Goal: Task Accomplishment & Management: Manage account settings

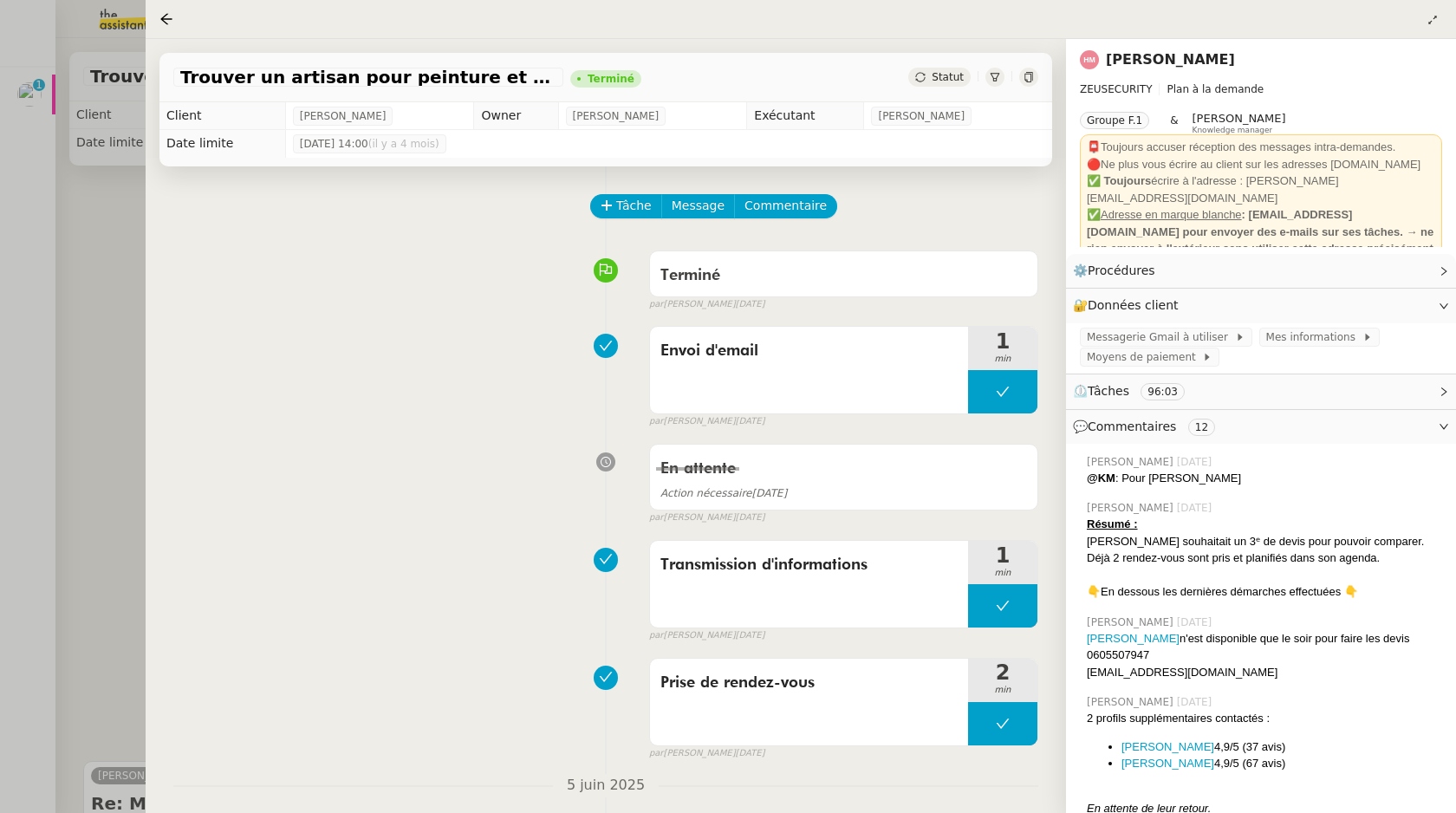
click at [38, 140] on div at bounding box center [728, 406] width 1456 height 813
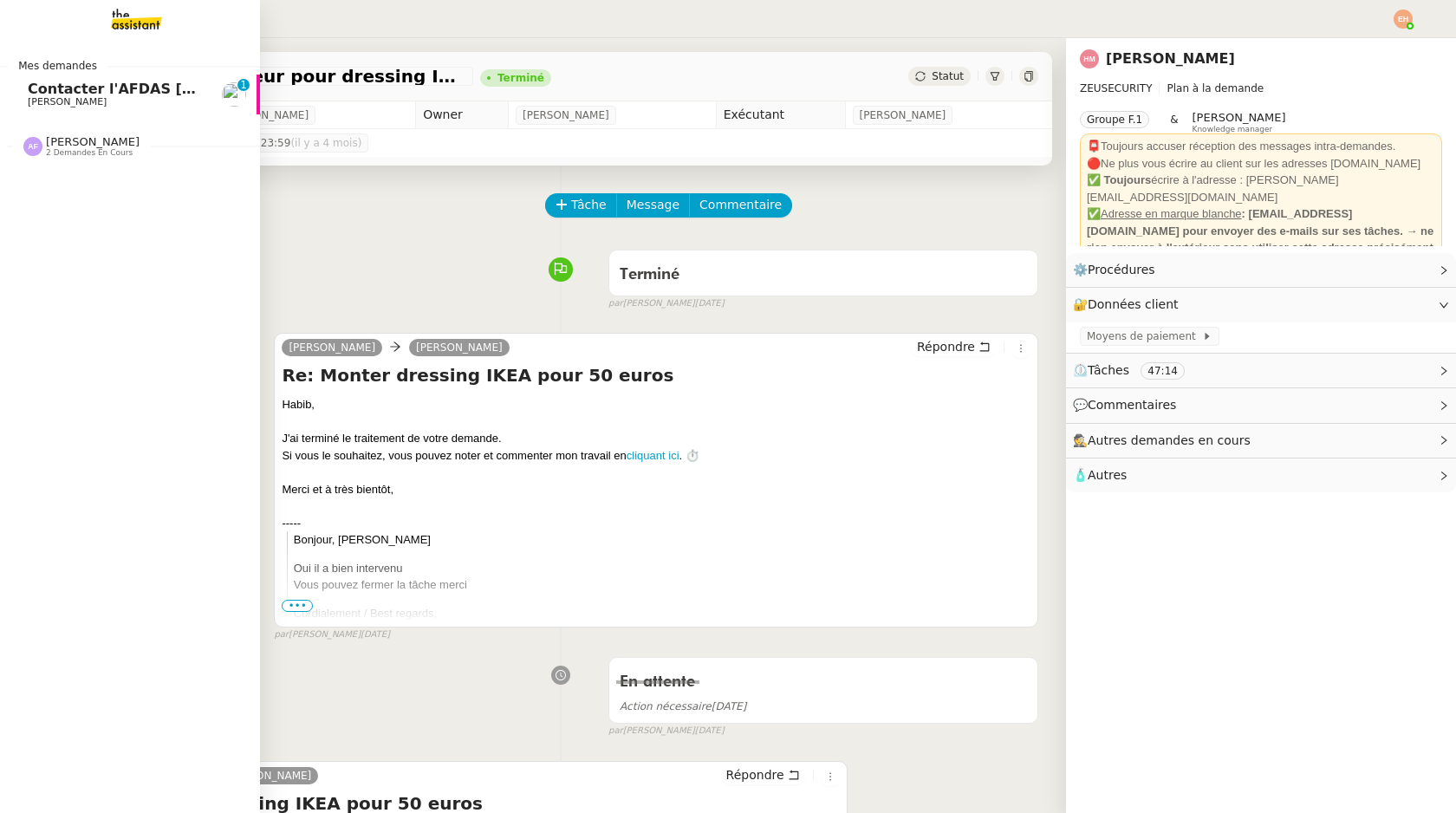
click at [41, 91] on span "Contacter l'AFDAS [DATE] pour contrat Zaineb" at bounding box center [209, 89] width 361 height 17
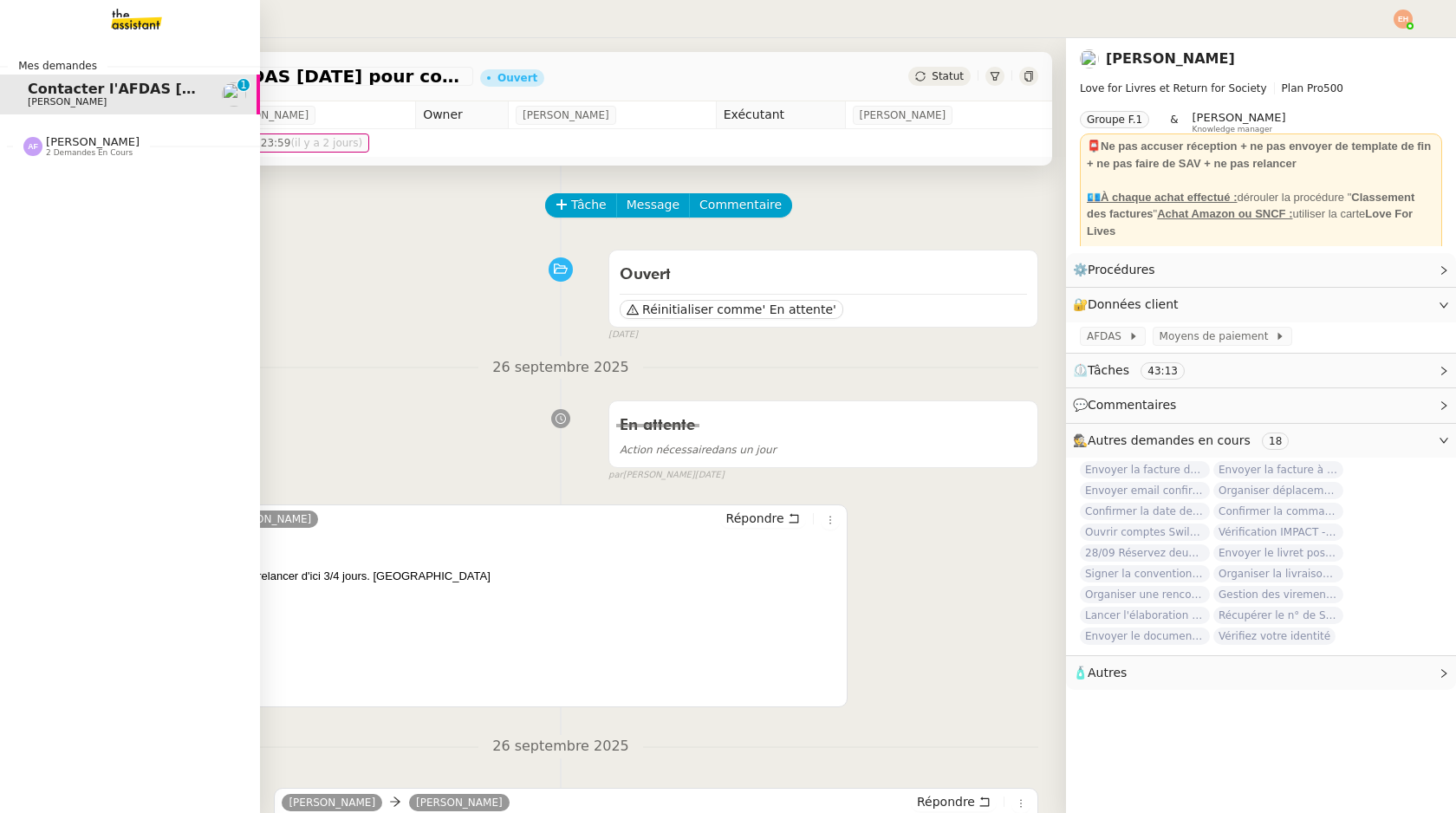
click at [99, 162] on div "[PERSON_NAME] 2 demandes en cours" at bounding box center [130, 139] width 260 height 51
click at [114, 206] on link "Envoyer la facture de l'atelier [PERSON_NAME]" at bounding box center [130, 225] width 260 height 40
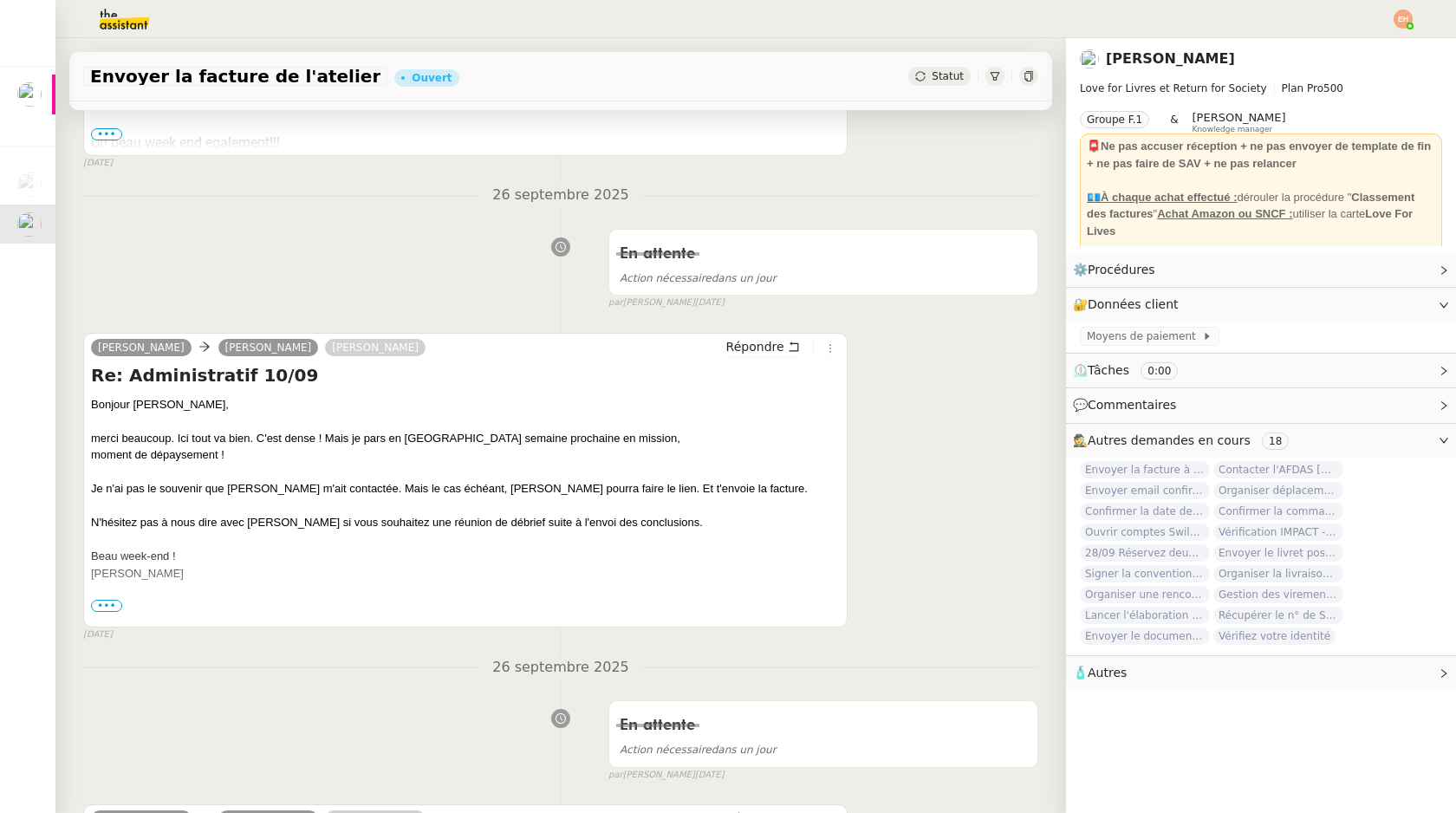
scroll to position [505, 0]
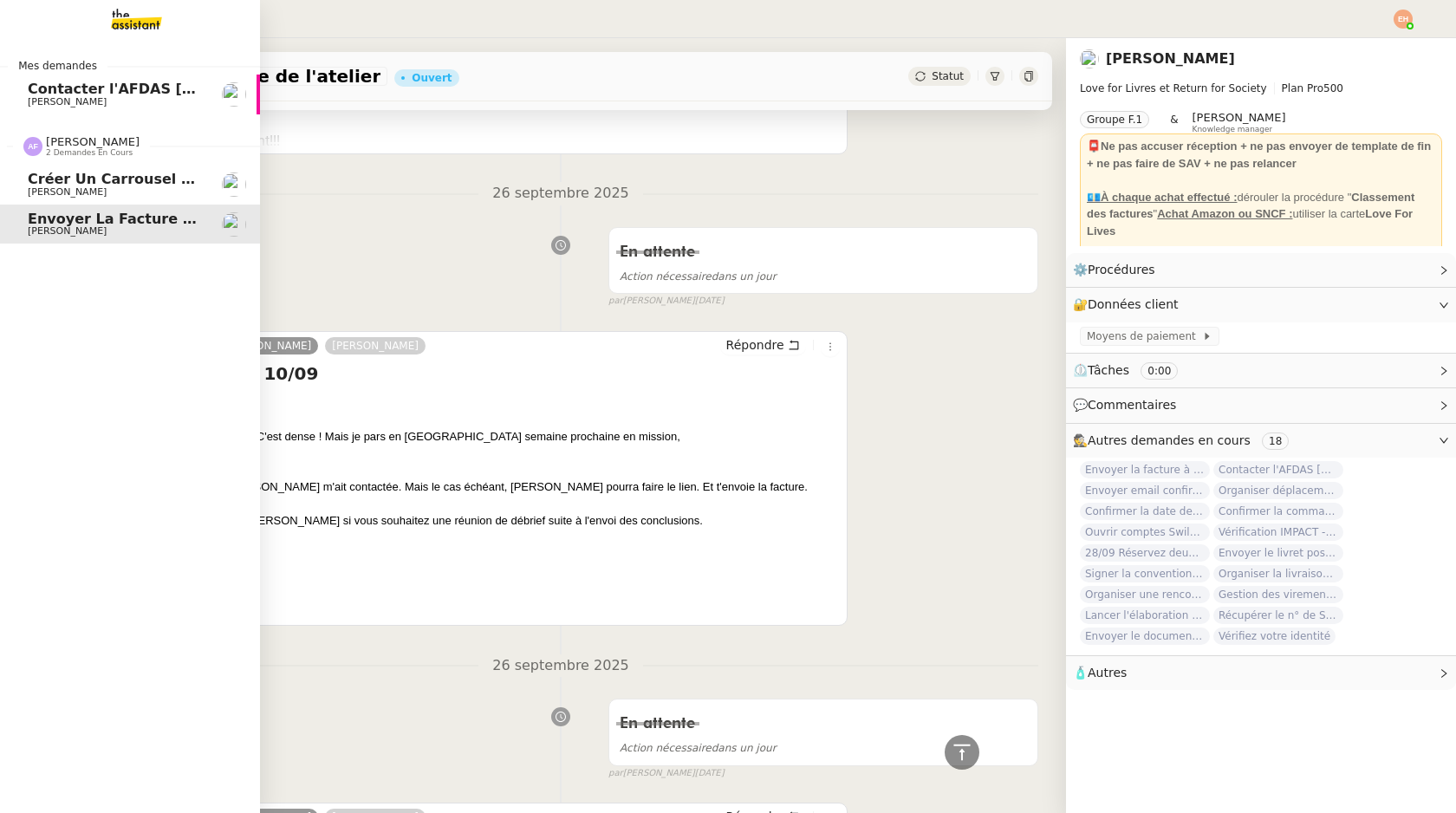
click at [40, 196] on span "[PERSON_NAME]" at bounding box center [67, 192] width 79 height 11
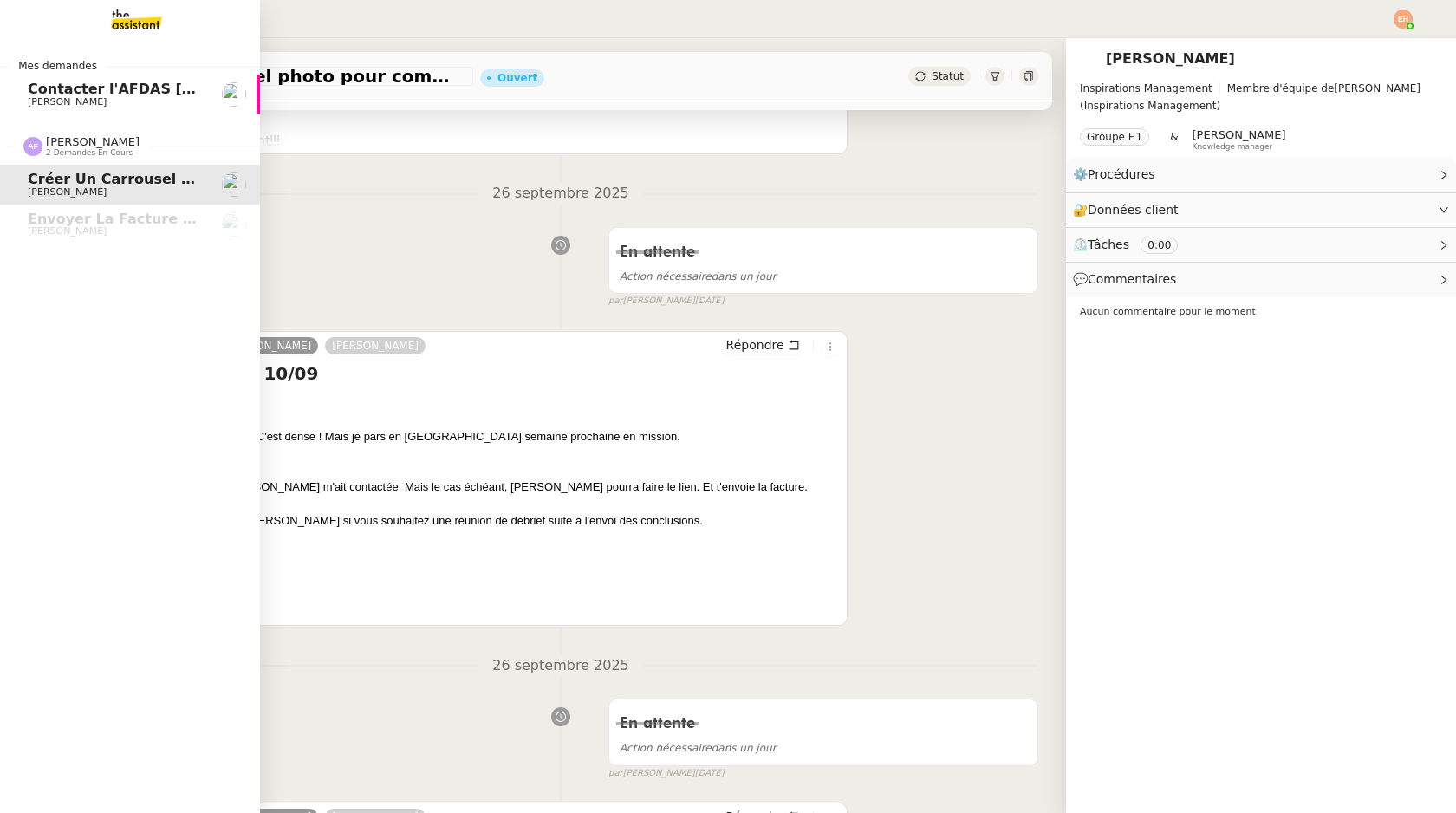
scroll to position [220, 0]
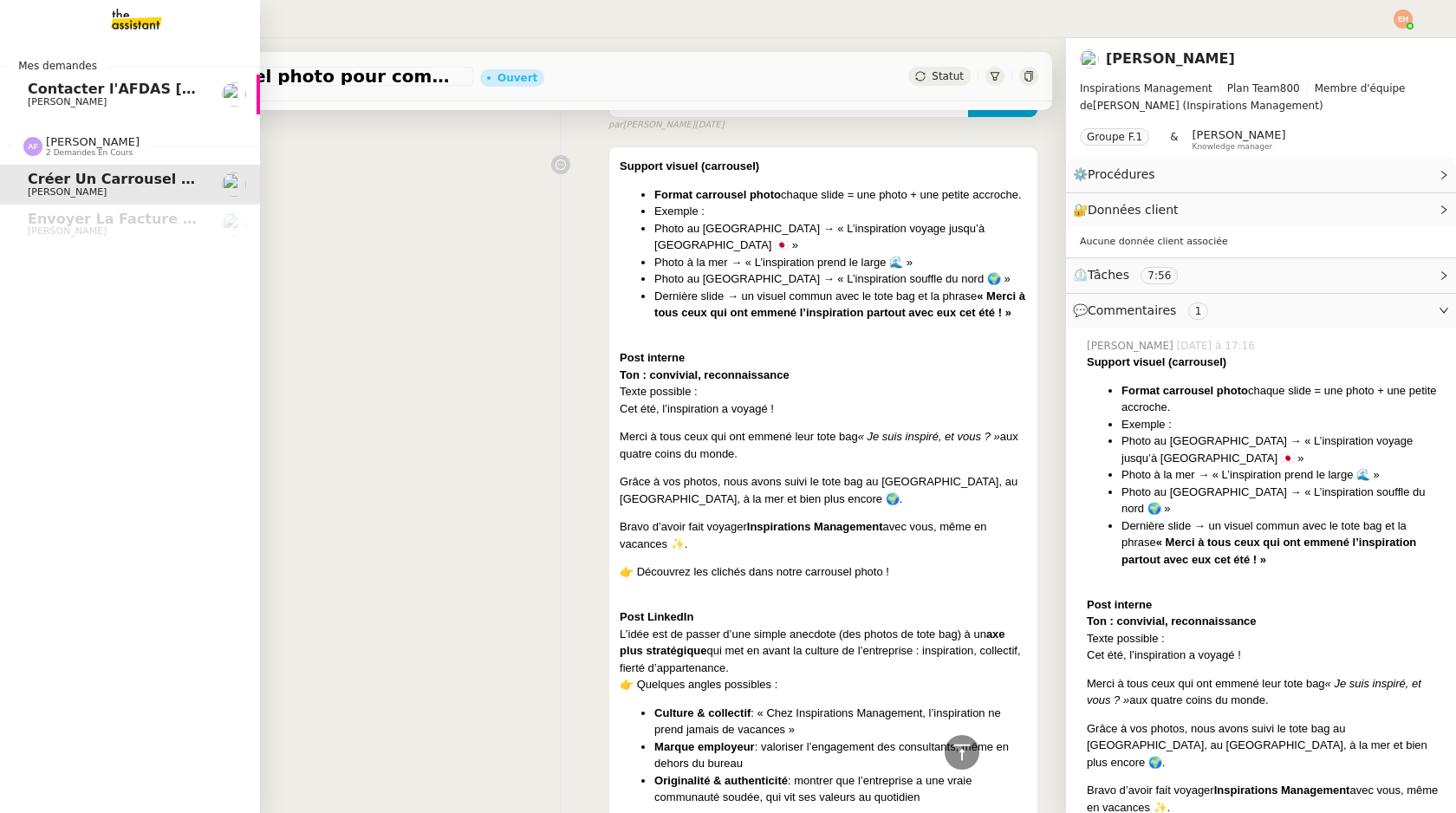
click at [148, 4] on img at bounding box center [123, 19] width 135 height 38
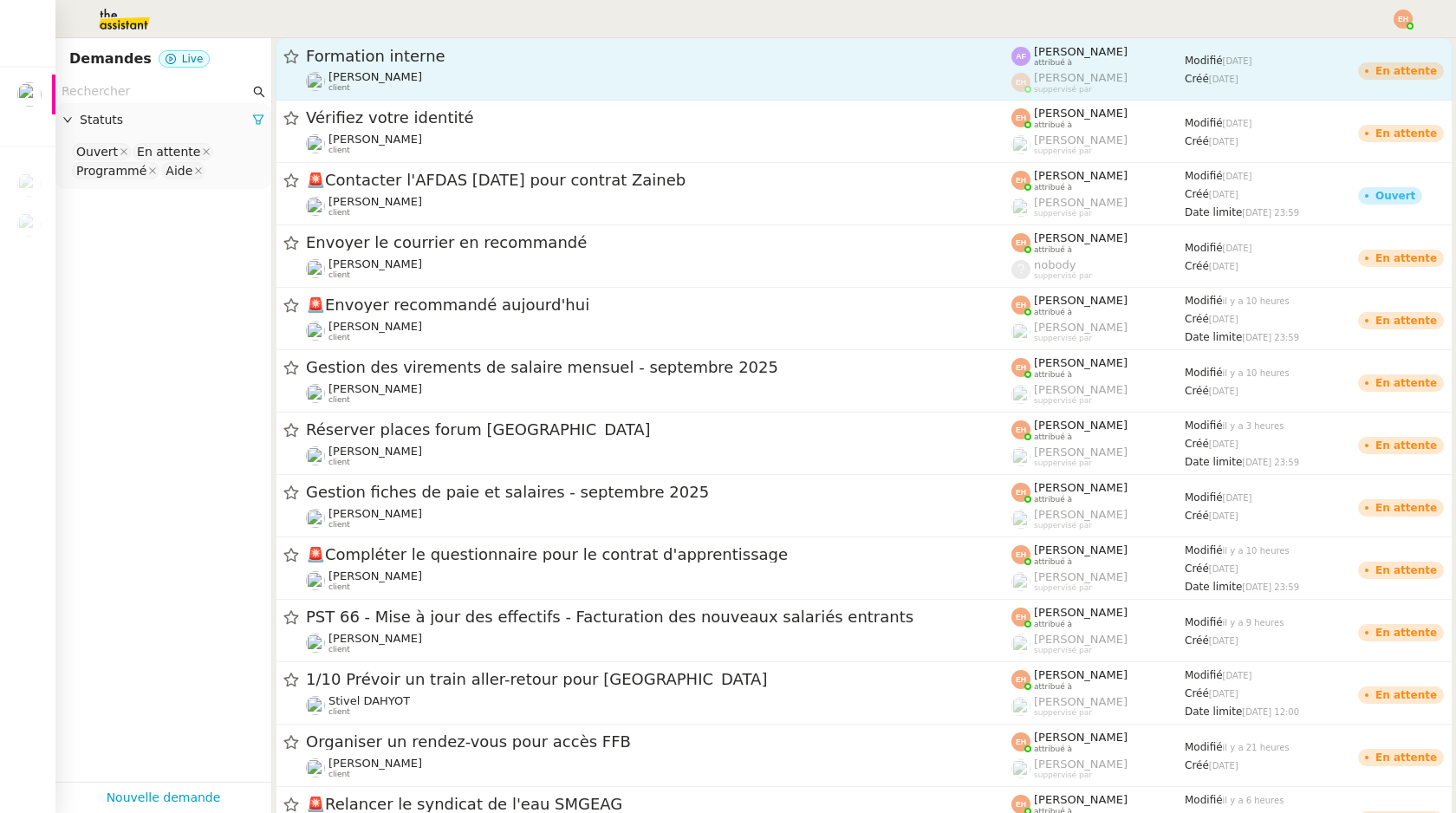
click at [1197, 87] on div "Modifié [DATE] Créé [DATE]" at bounding box center [1271, 69] width 173 height 47
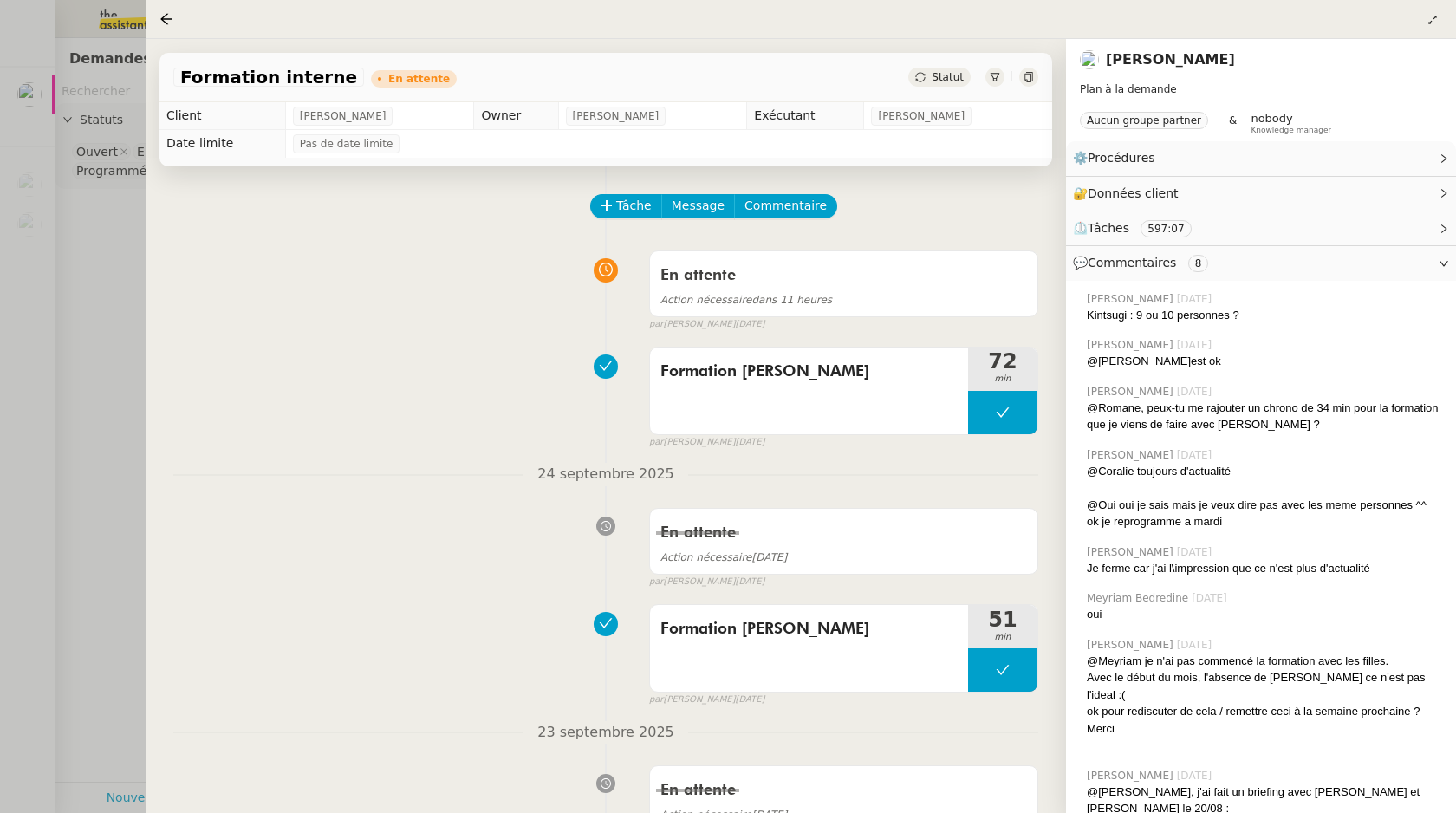
click at [61, 40] on div at bounding box center [728, 406] width 1456 height 813
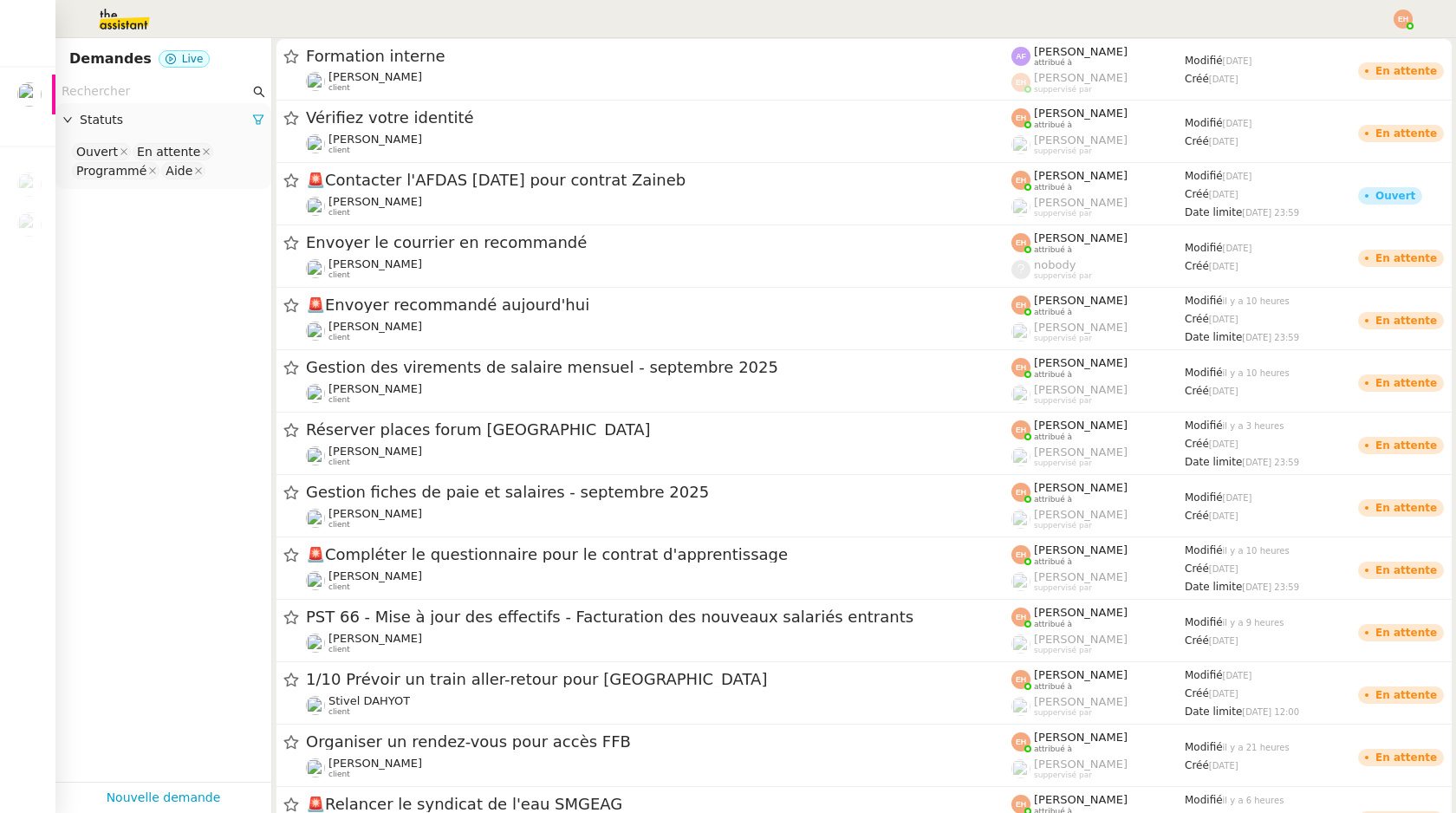
click at [136, 11] on img at bounding box center [110, 19] width 135 height 38
click at [1392, 18] on div at bounding box center [728, 19] width 1370 height 38
click at [1406, 20] on img at bounding box center [1403, 19] width 19 height 19
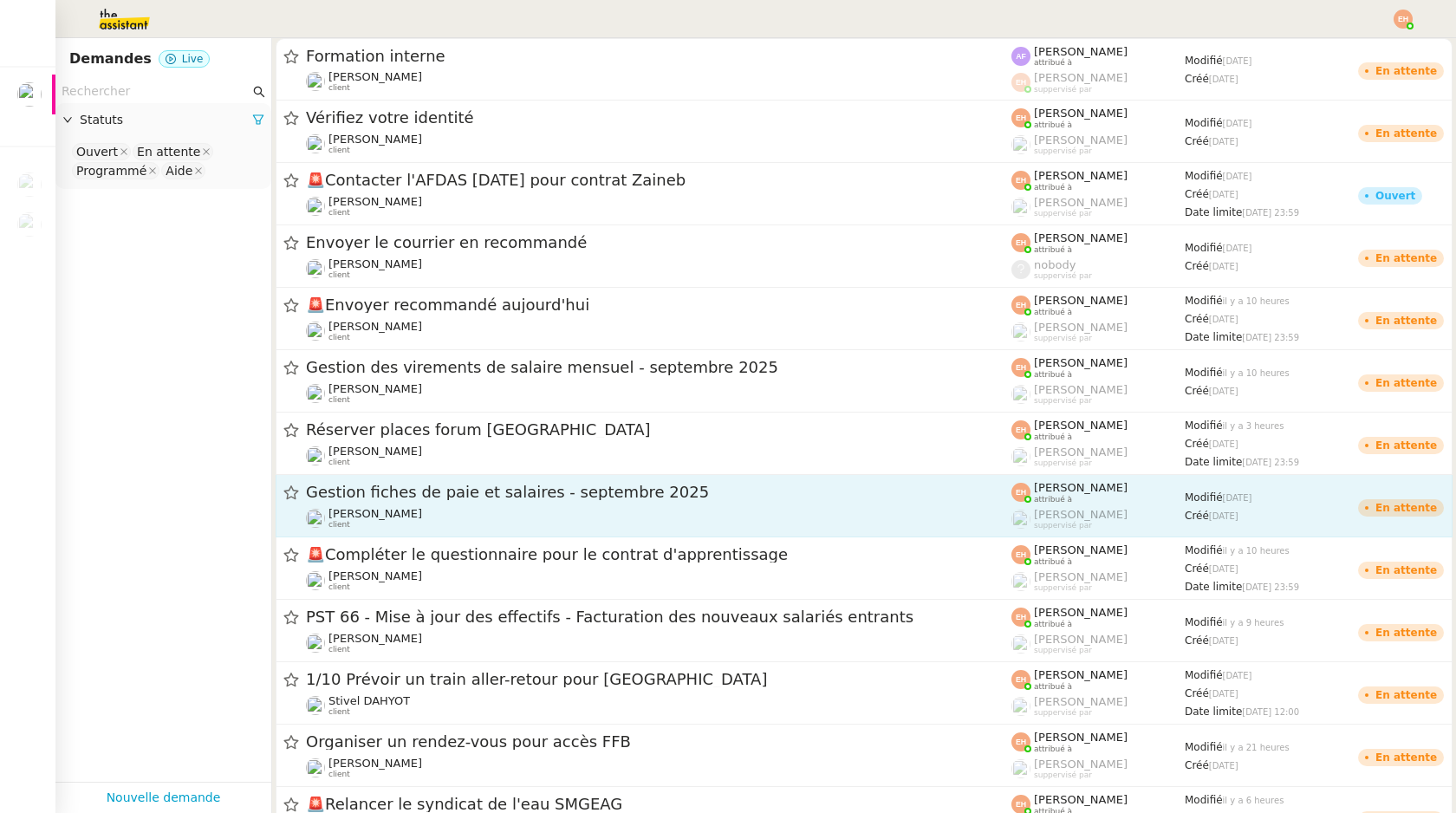
click at [455, 512] on div "[PERSON_NAME] client" at bounding box center [659, 518] width 706 height 22
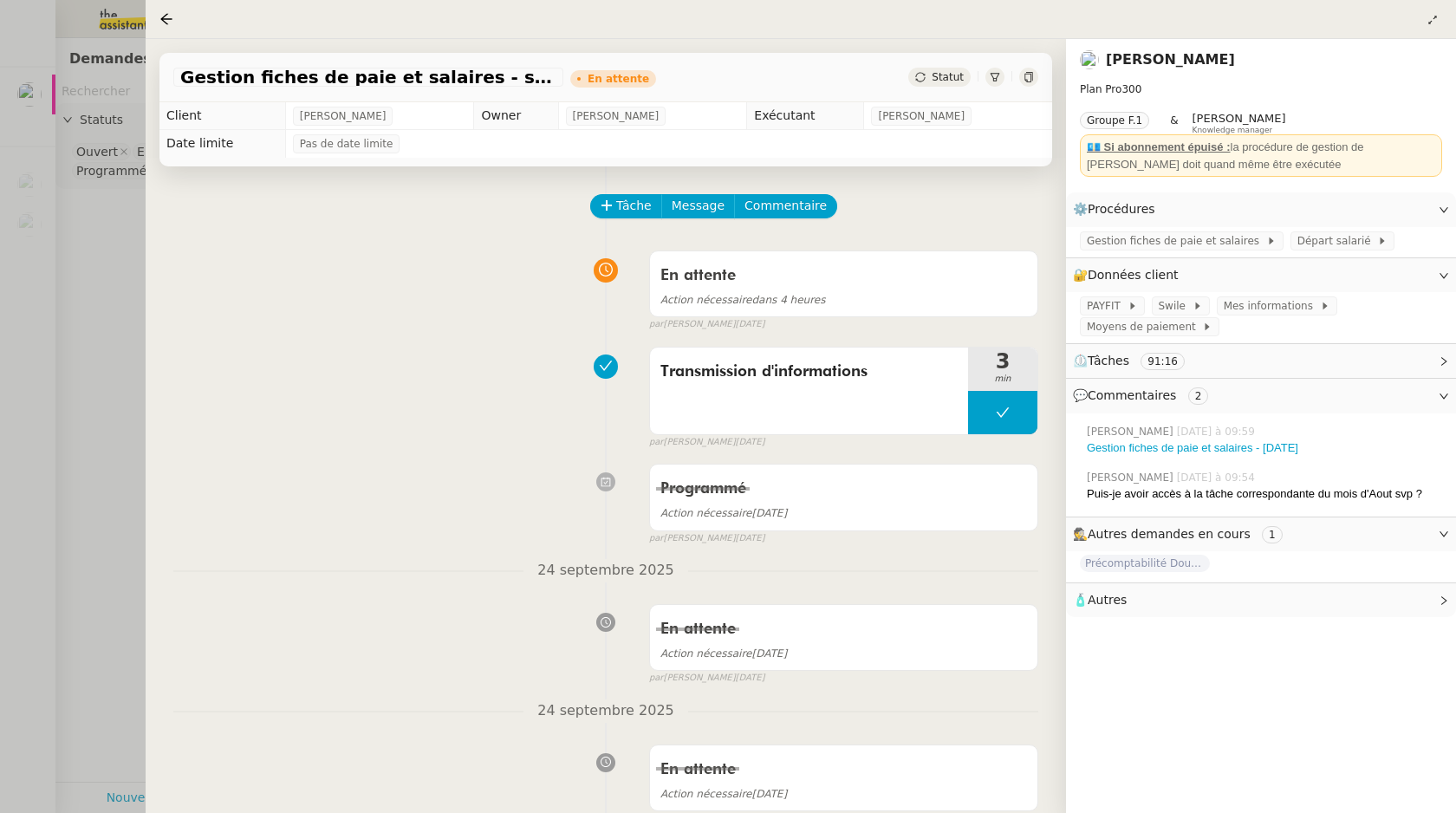
scroll to position [571, 0]
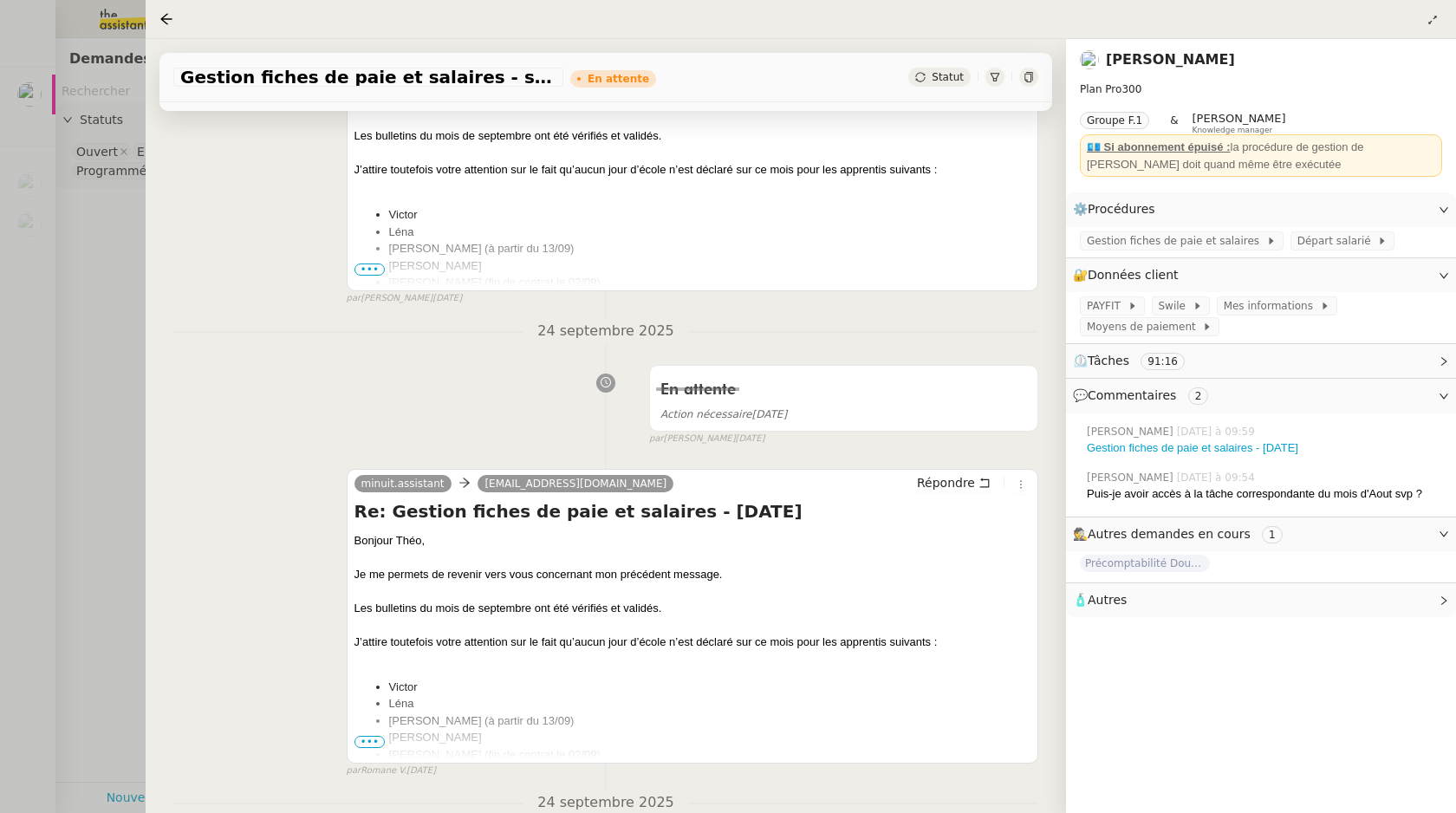
click at [91, 518] on div at bounding box center [728, 406] width 1456 height 813
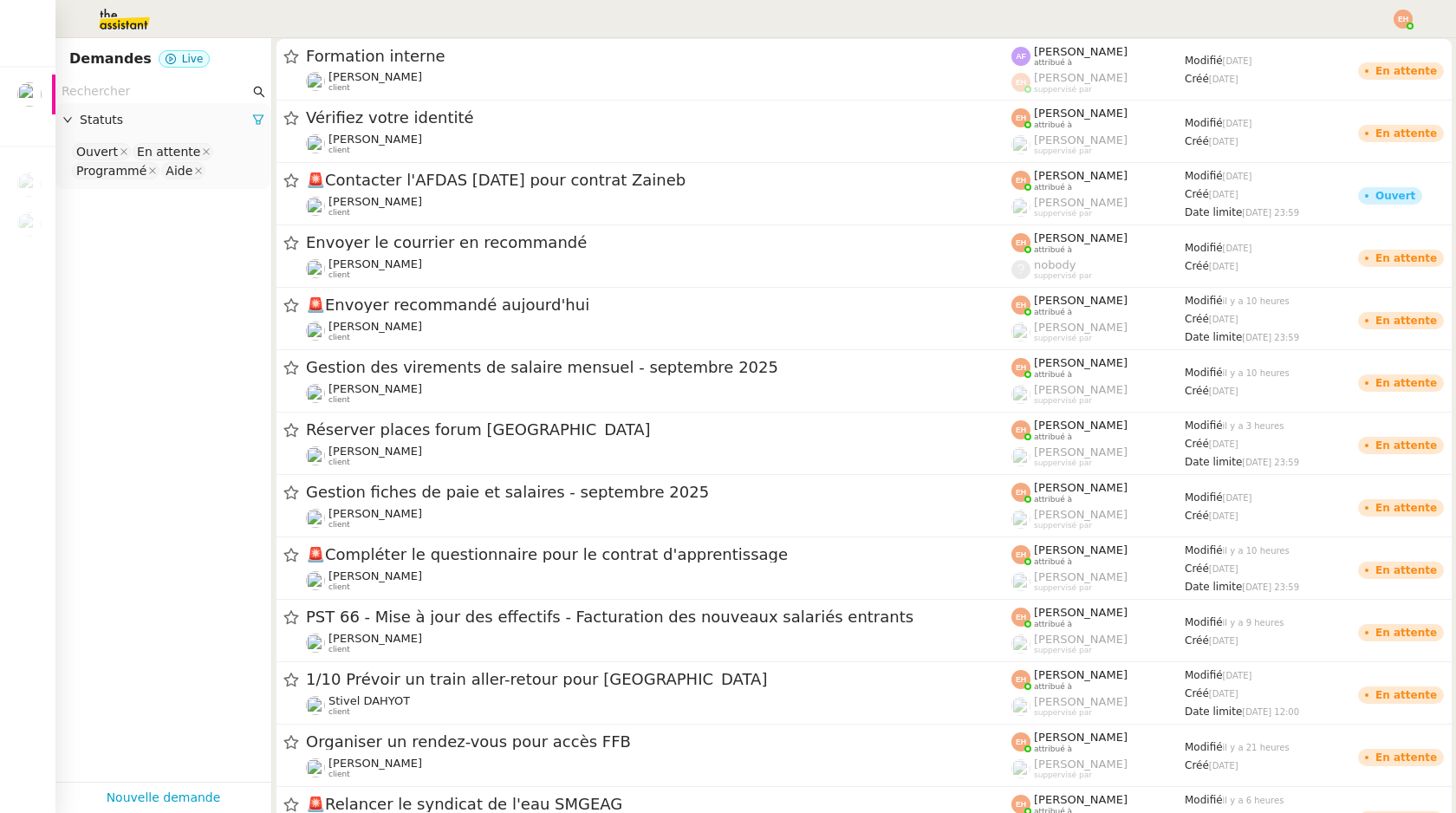
click at [1399, 22] on img at bounding box center [1403, 19] width 19 height 19
click at [1376, 43] on li "Suivi" at bounding box center [1356, 50] width 112 height 24
